Goal: Task Accomplishment & Management: Use online tool/utility

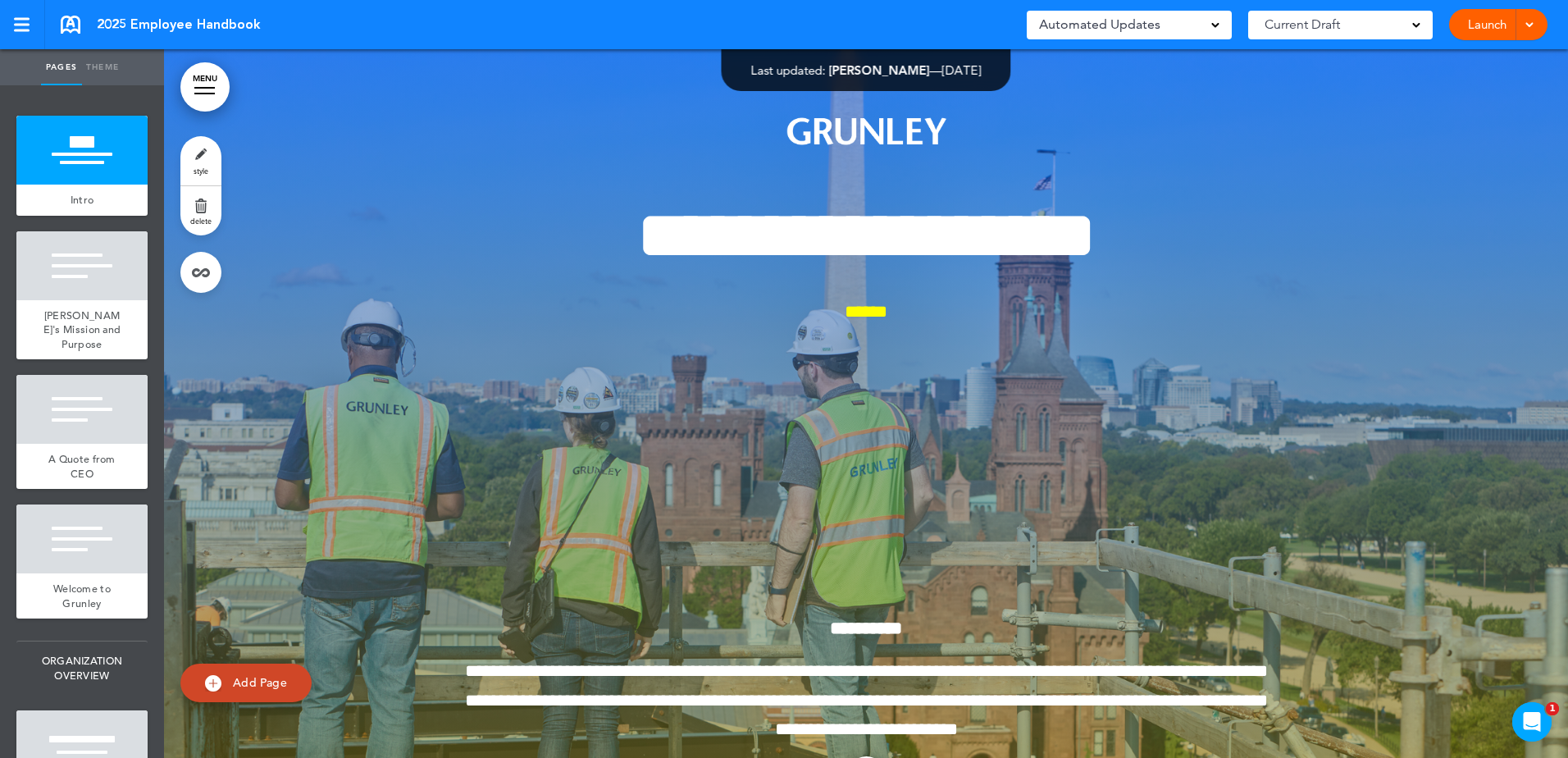
click at [1361, 159] on div at bounding box center [866, 448] width 1404 height 798
click at [1498, 27] on link "Launch" at bounding box center [1487, 25] width 52 height 31
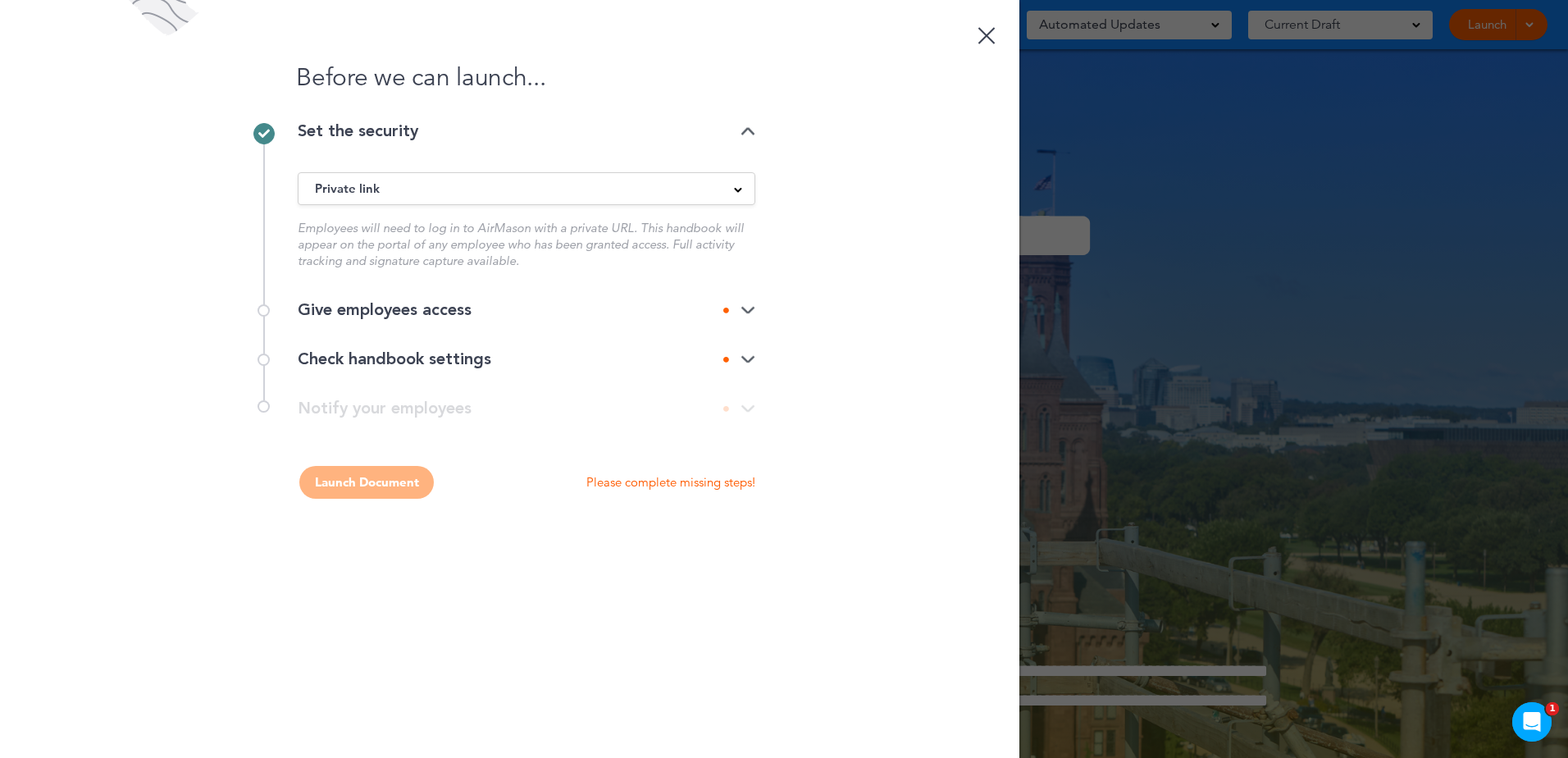
click at [684, 203] on div "Private link Public link Private link Unlisted link" at bounding box center [526, 189] width 458 height 33
click at [718, 187] on div "Private link" at bounding box center [526, 188] width 456 height 18
click at [362, 252] on ul "Public link Private link Unlisted link" at bounding box center [526, 250] width 456 height 87
click at [836, 233] on div "Before we can launch... Set the security Private link Public link Private link …" at bounding box center [509, 379] width 1019 height 758
click at [729, 309] on icon at bounding box center [726, 310] width 6 height 6
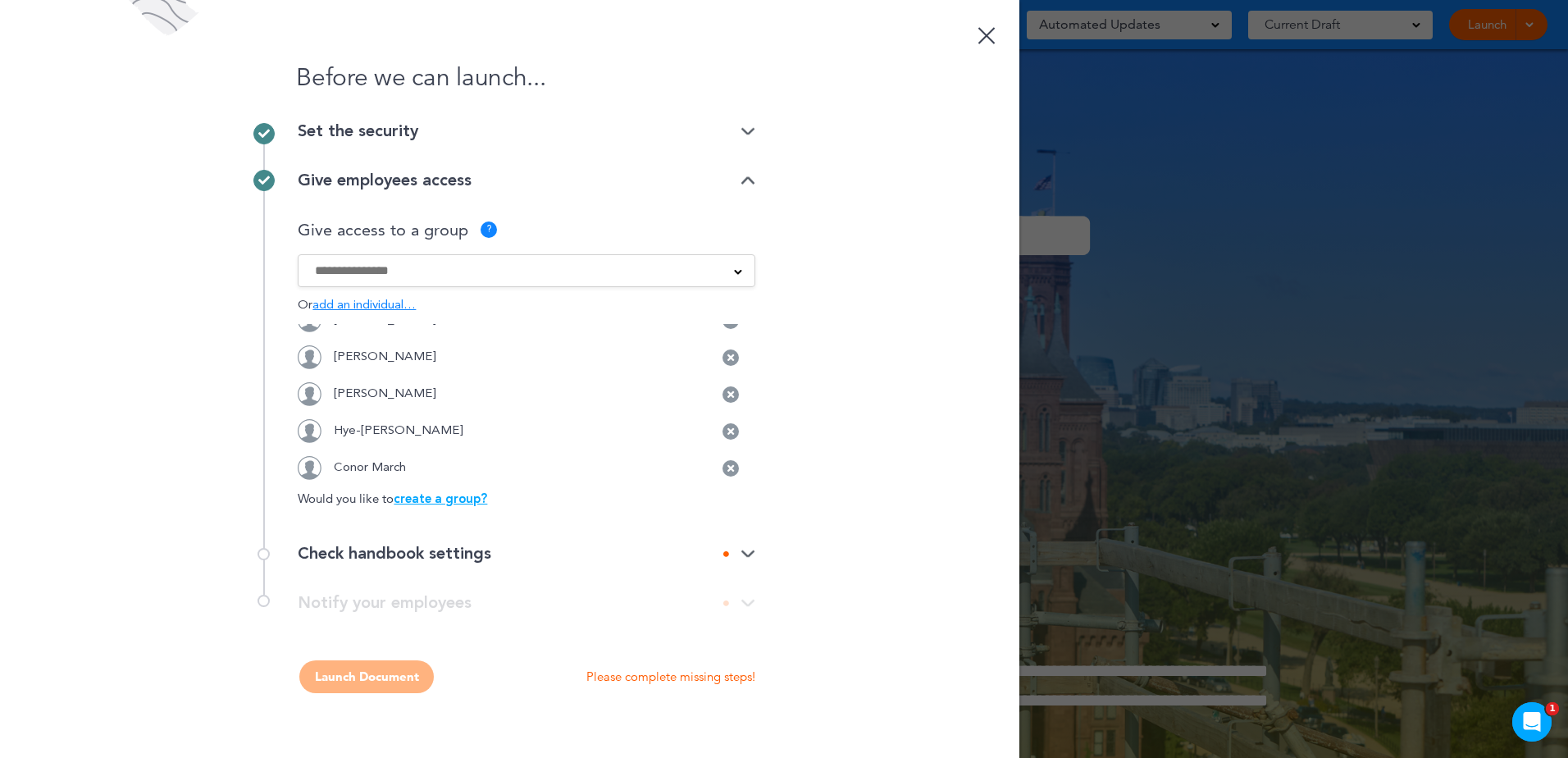
scroll to position [70, 0]
click at [723, 273] on div at bounding box center [526, 270] width 456 height 18
click at [839, 292] on div "Before we can launch... Set the security Private link Public link Private link …" at bounding box center [509, 379] width 1019 height 758
click at [750, 179] on img at bounding box center [748, 181] width 14 height 11
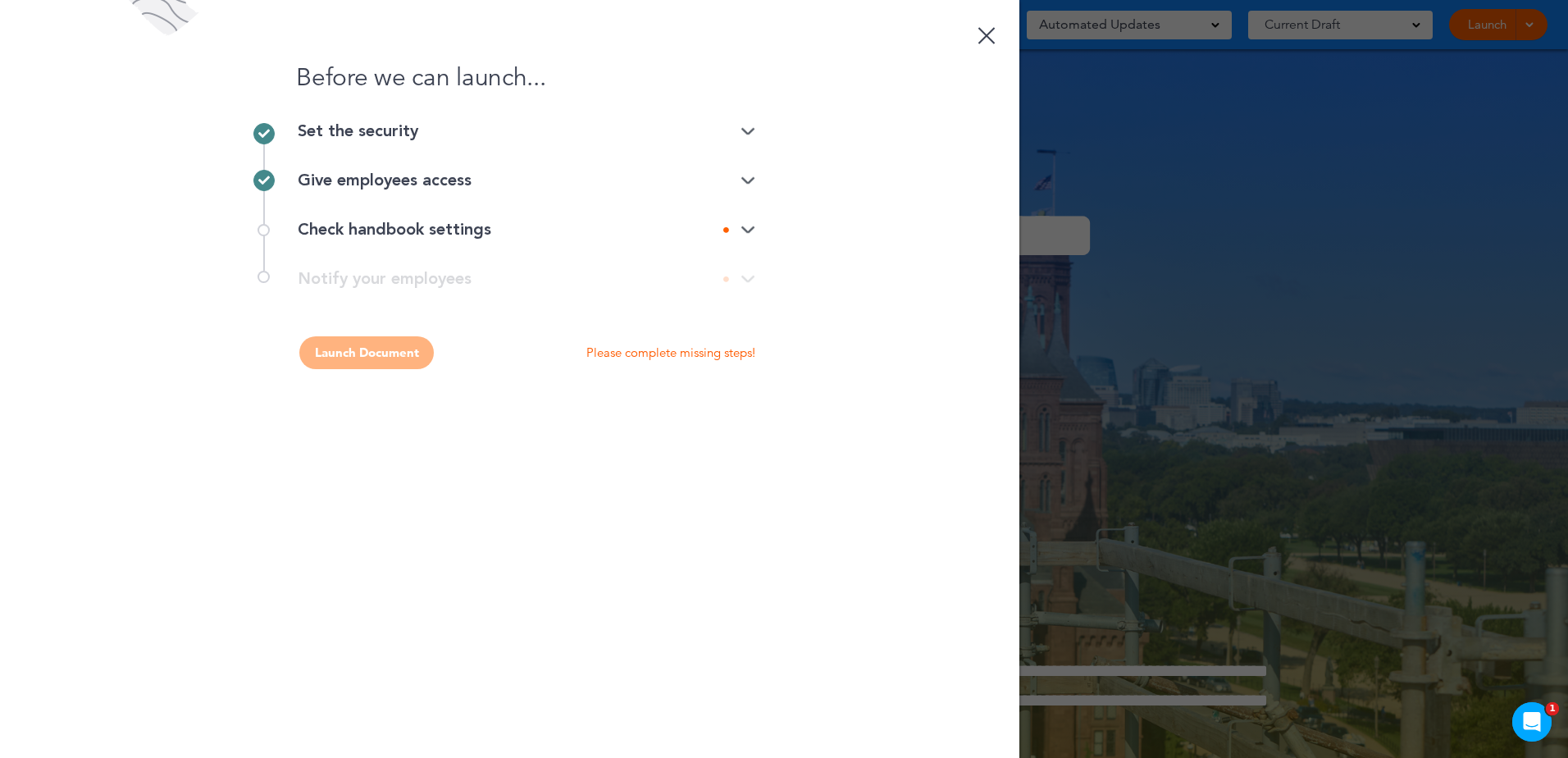
click at [749, 185] on img at bounding box center [748, 181] width 14 height 11
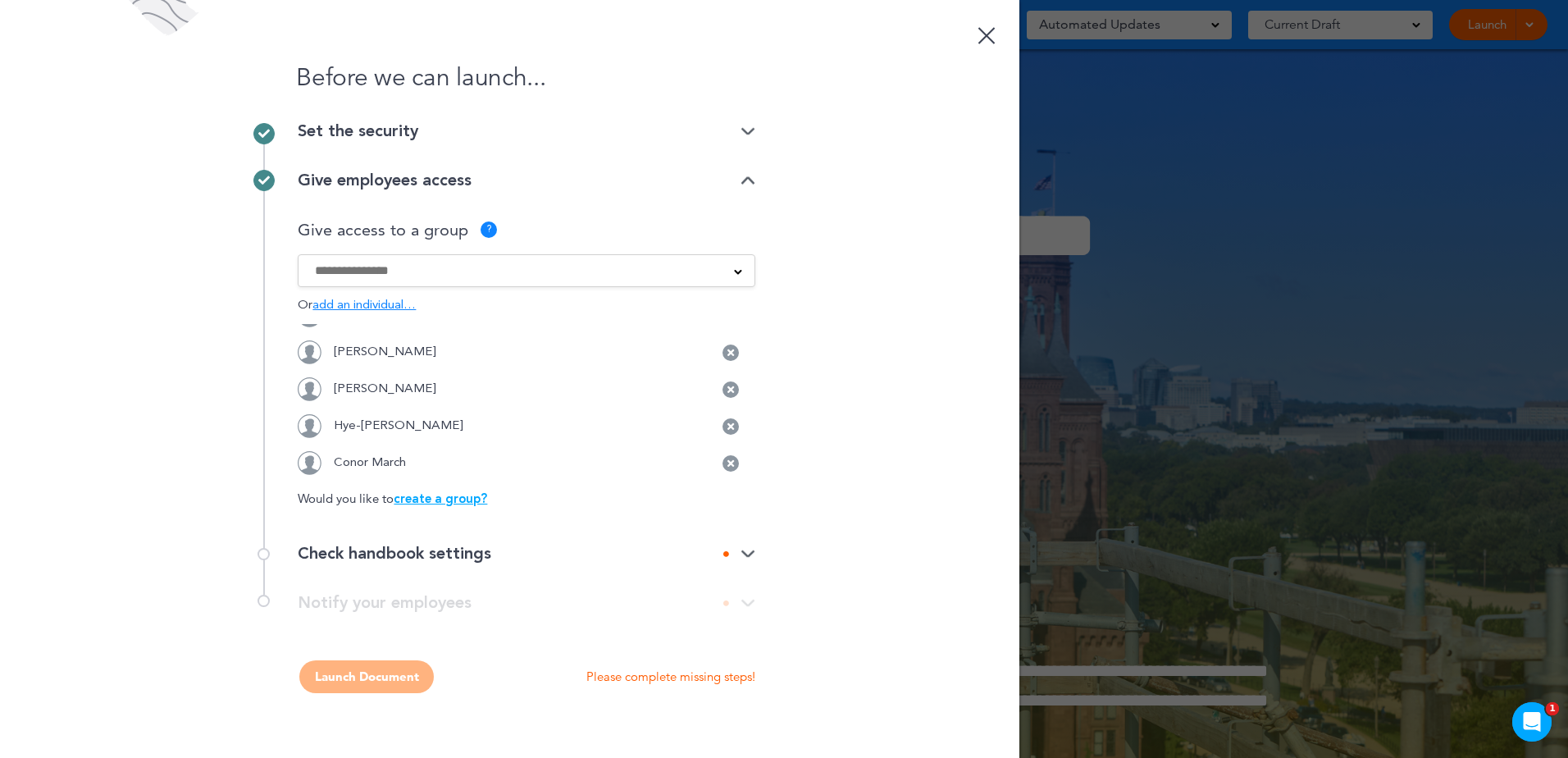
click at [749, 185] on img at bounding box center [748, 181] width 14 height 11
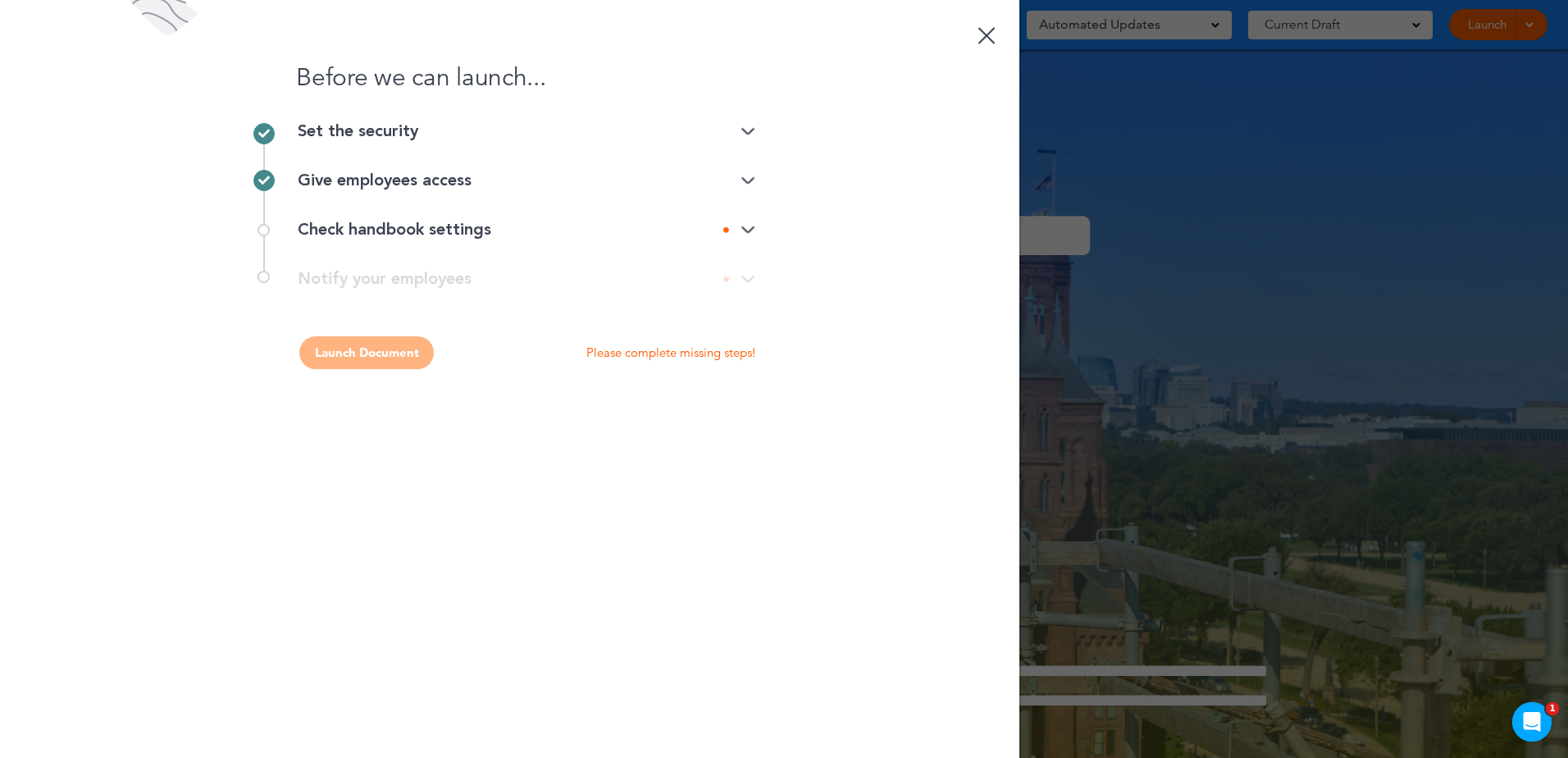
click at [741, 229] on img at bounding box center [748, 230] width 14 height 11
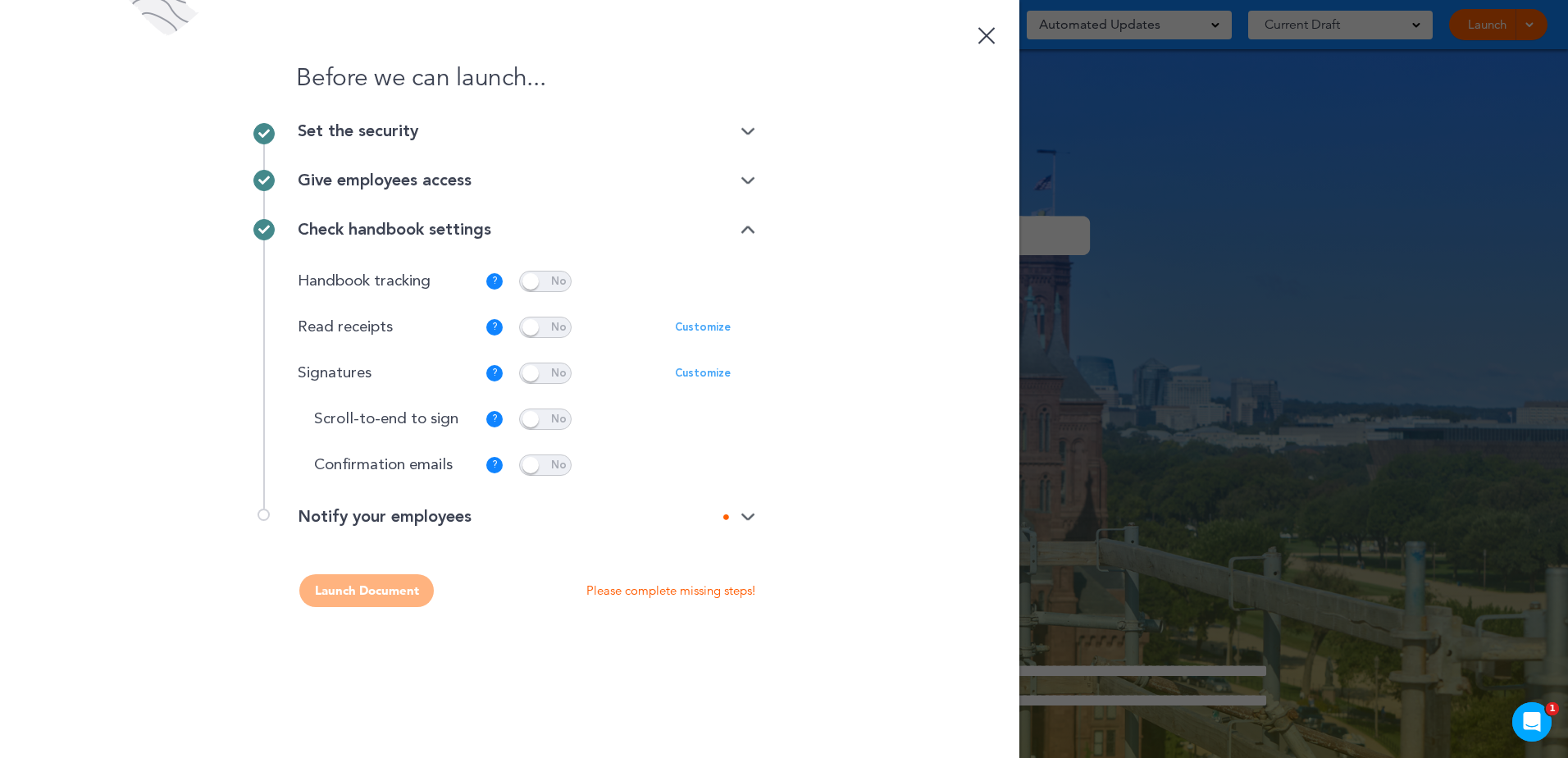
click at [543, 466] on span at bounding box center [546, 464] width 52 height 21
click at [746, 518] on img at bounding box center [748, 517] width 14 height 11
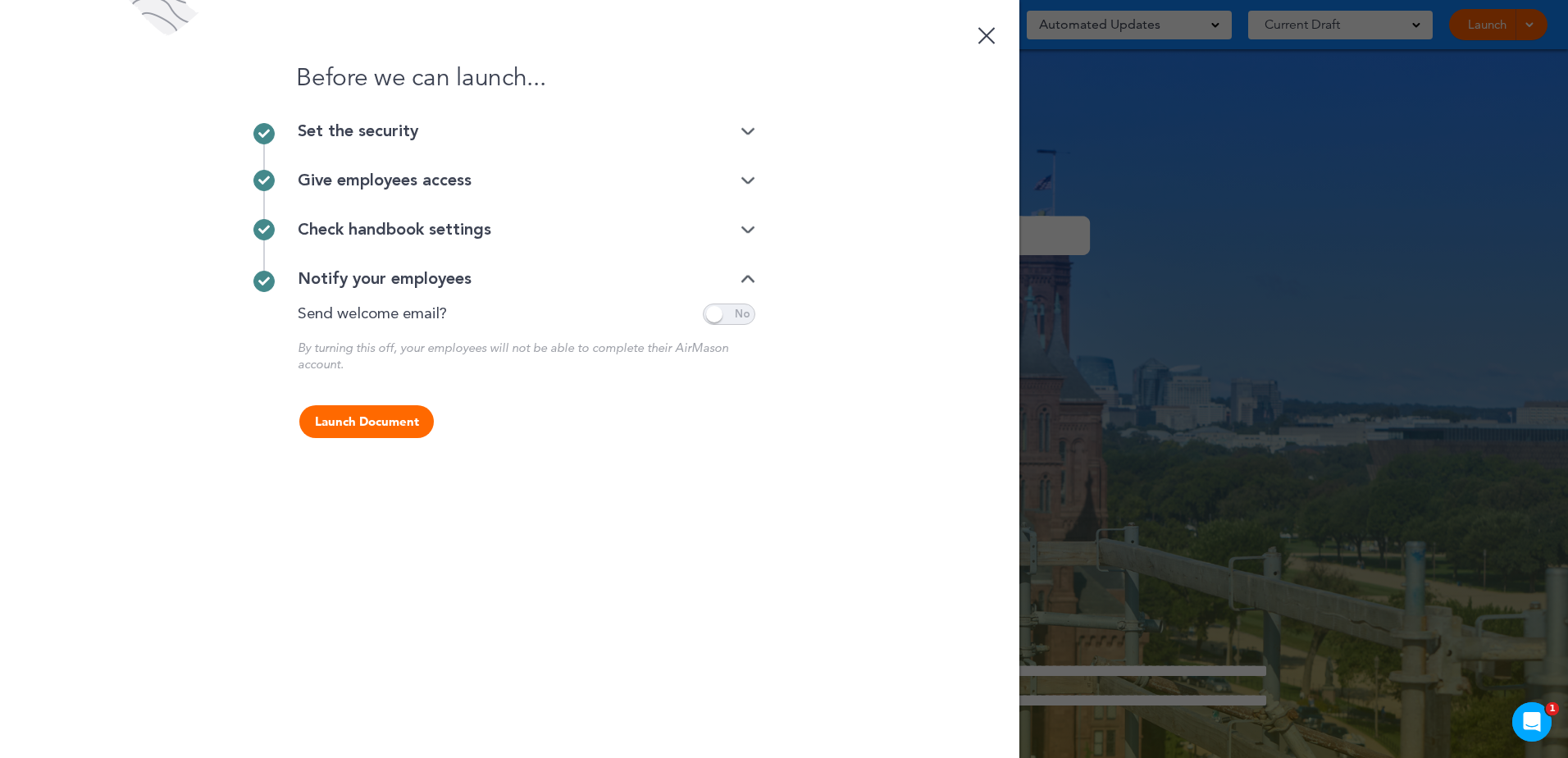
click at [370, 429] on button "Launch Document" at bounding box center [366, 421] width 134 height 33
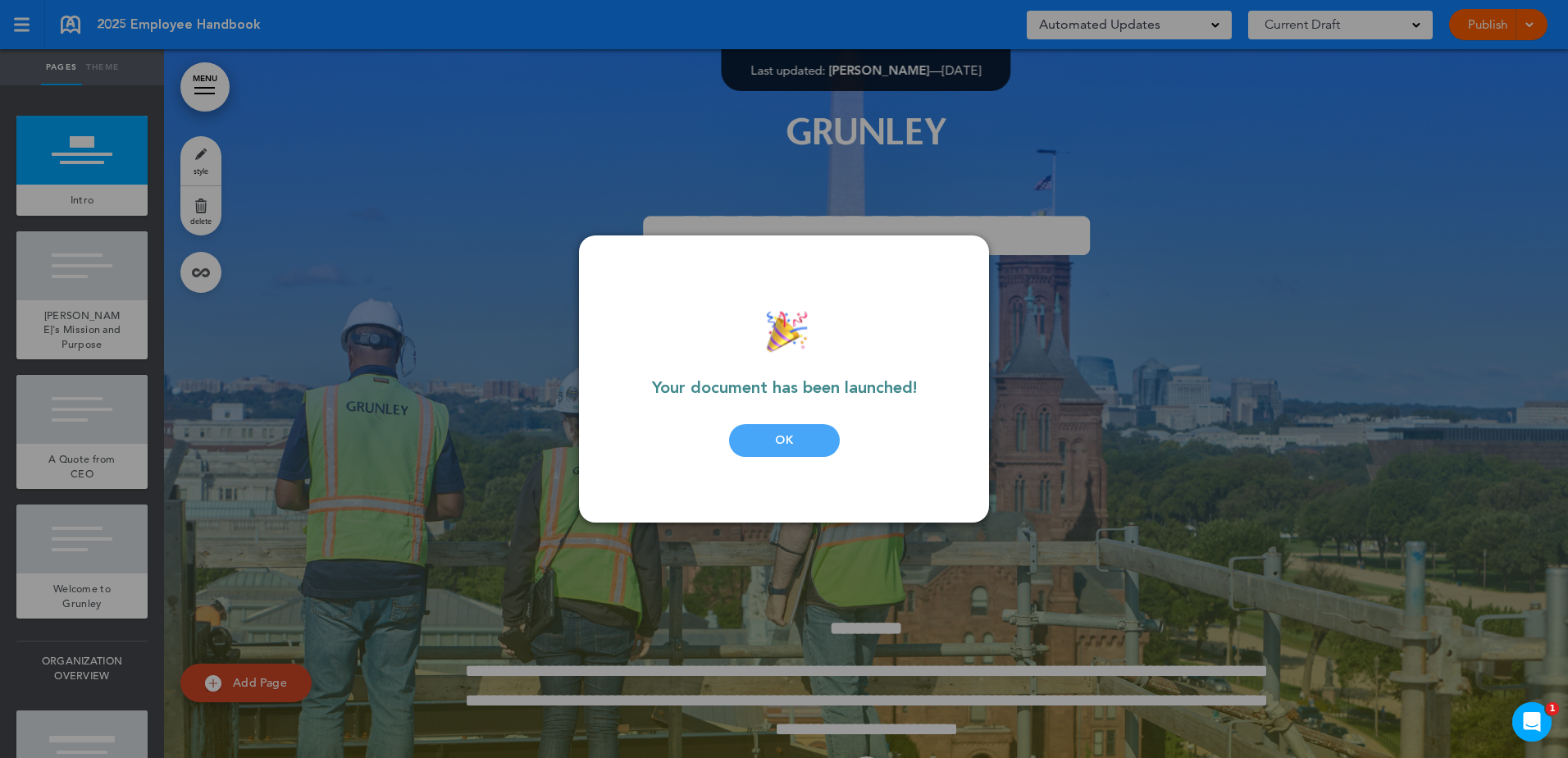
click at [746, 448] on div "OK" at bounding box center [784, 440] width 111 height 33
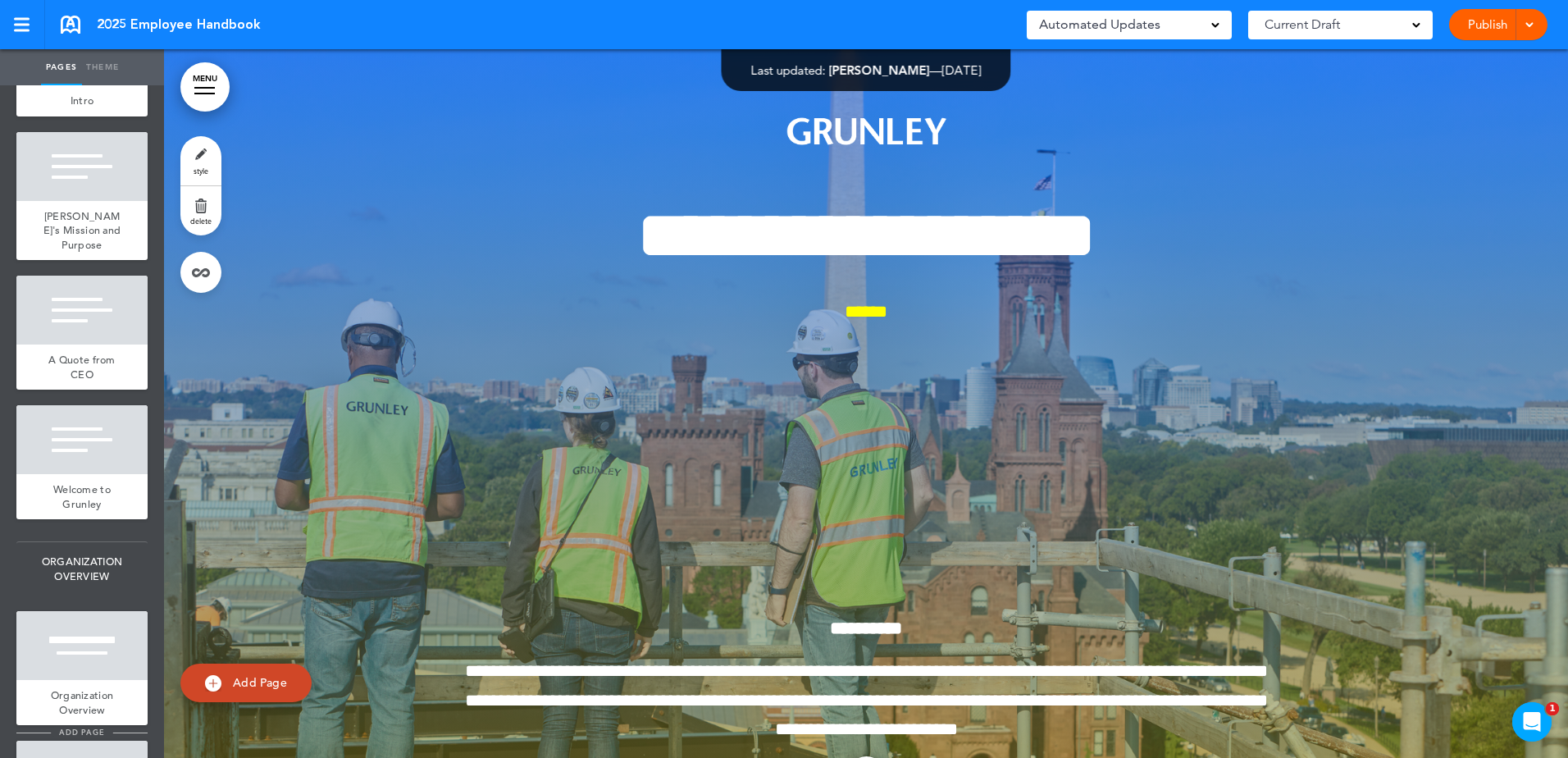
scroll to position [0, 0]
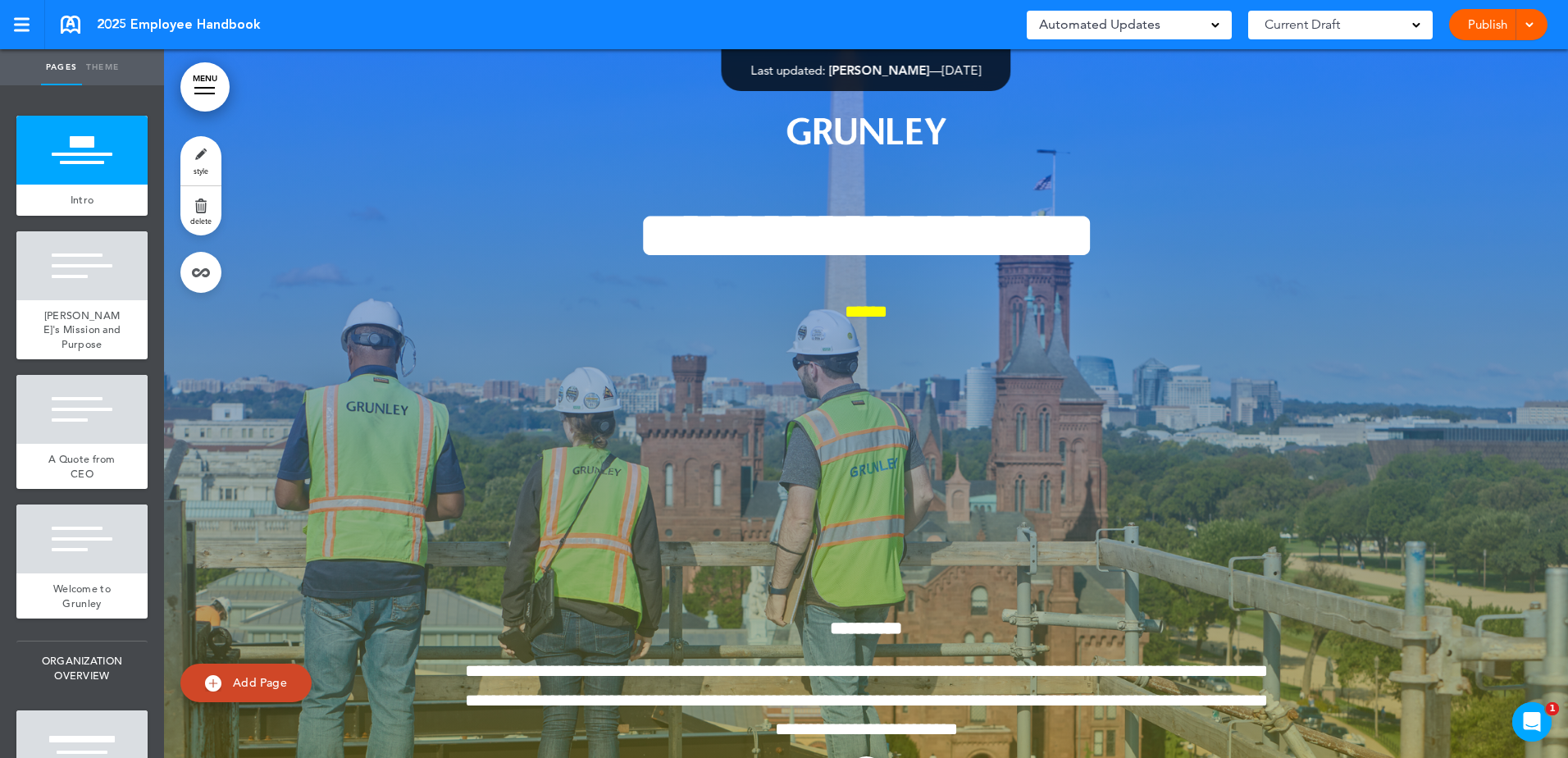
click at [67, 17] on link at bounding box center [70, 24] width 19 height 18
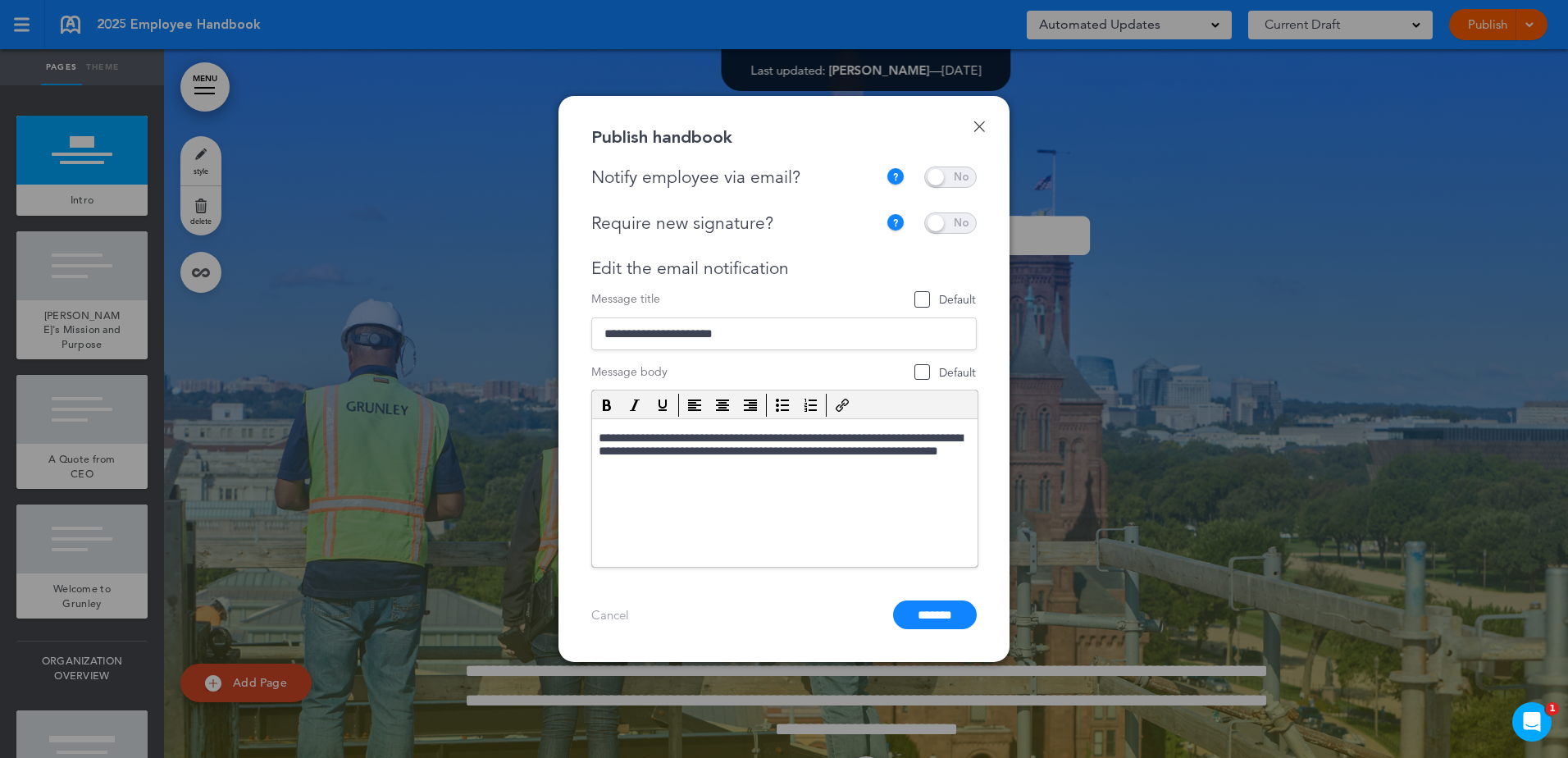
click at [973, 119] on div "Done Publish handbook Notify employee via email? If this handbook is ready to v…" at bounding box center [783, 378] width 451 height 566
click at [979, 122] on link "Done" at bounding box center [979, 127] width 12 height 12
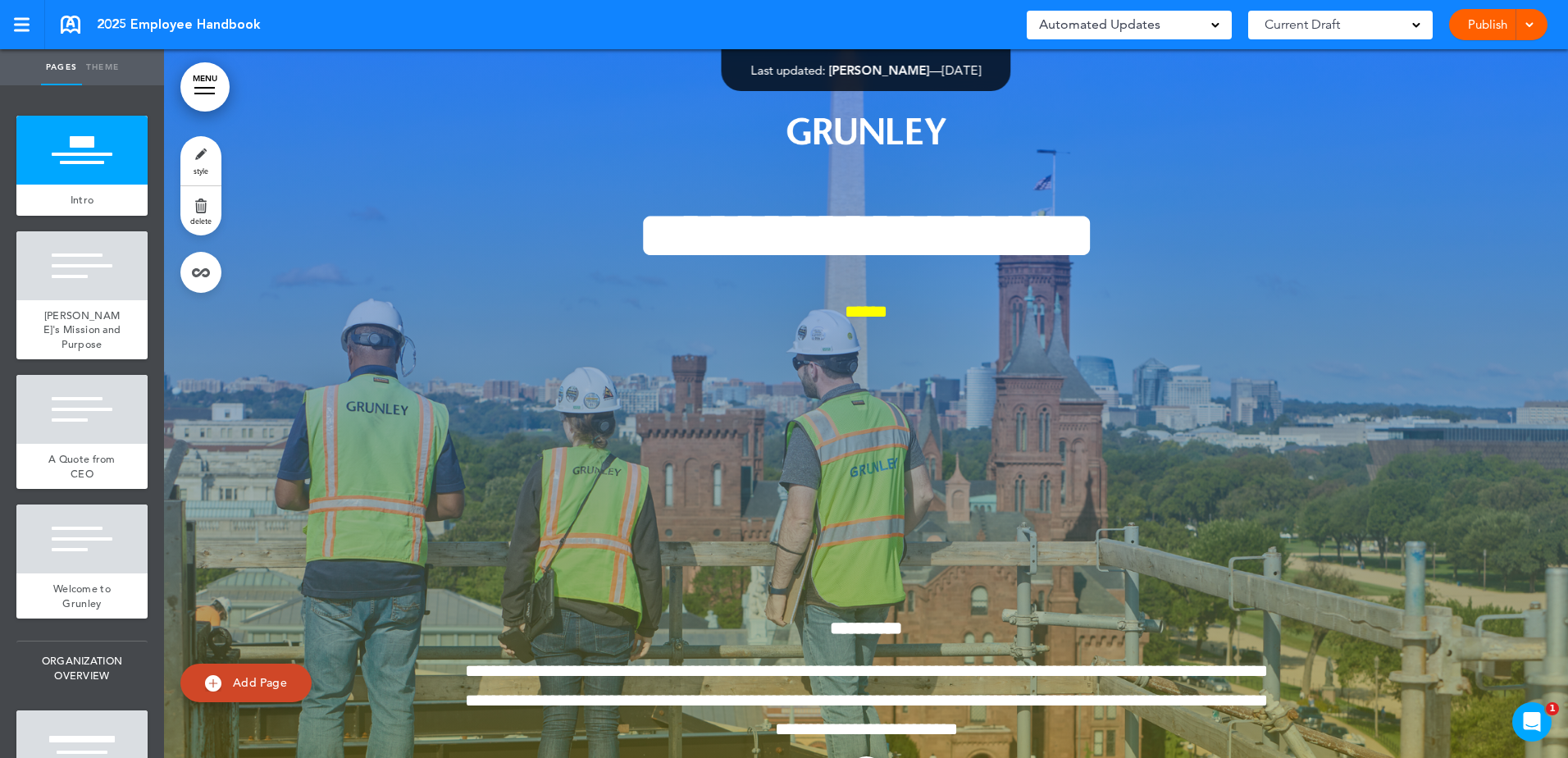
click at [68, 26] on link at bounding box center [70, 24] width 19 height 18
